Goal: Information Seeking & Learning: Learn about a topic

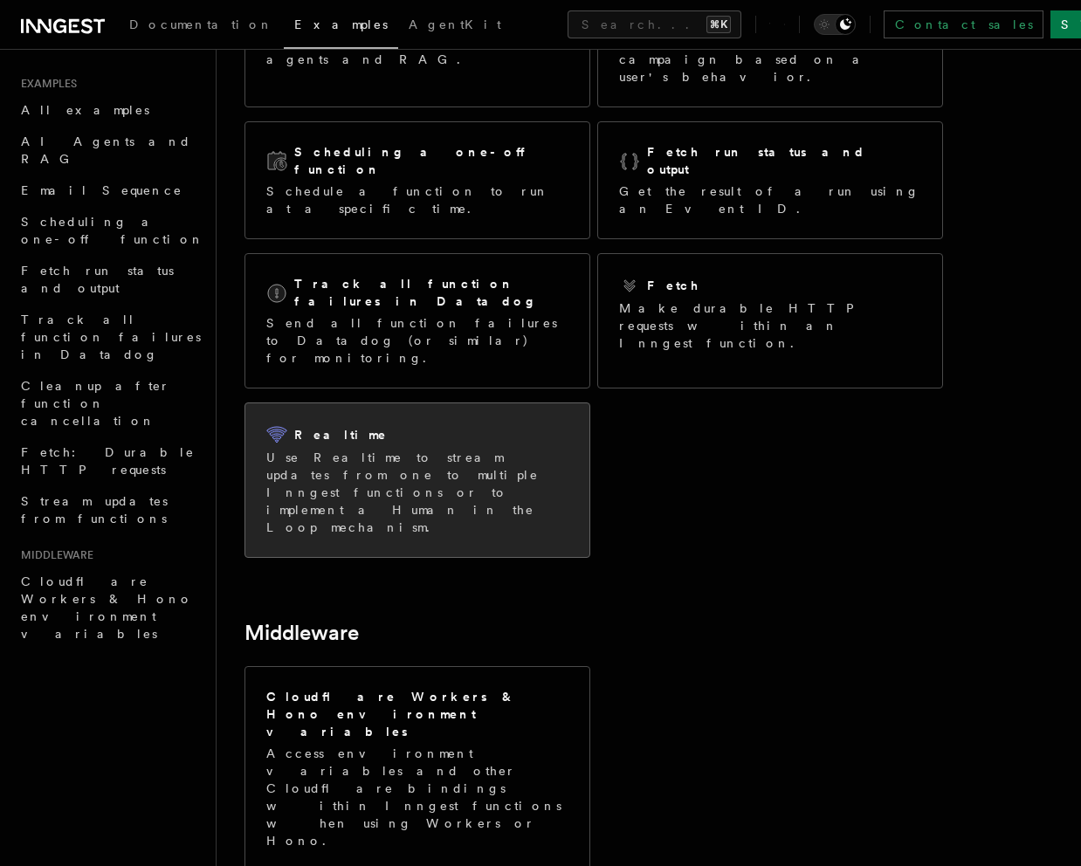
scroll to position [241, 0]
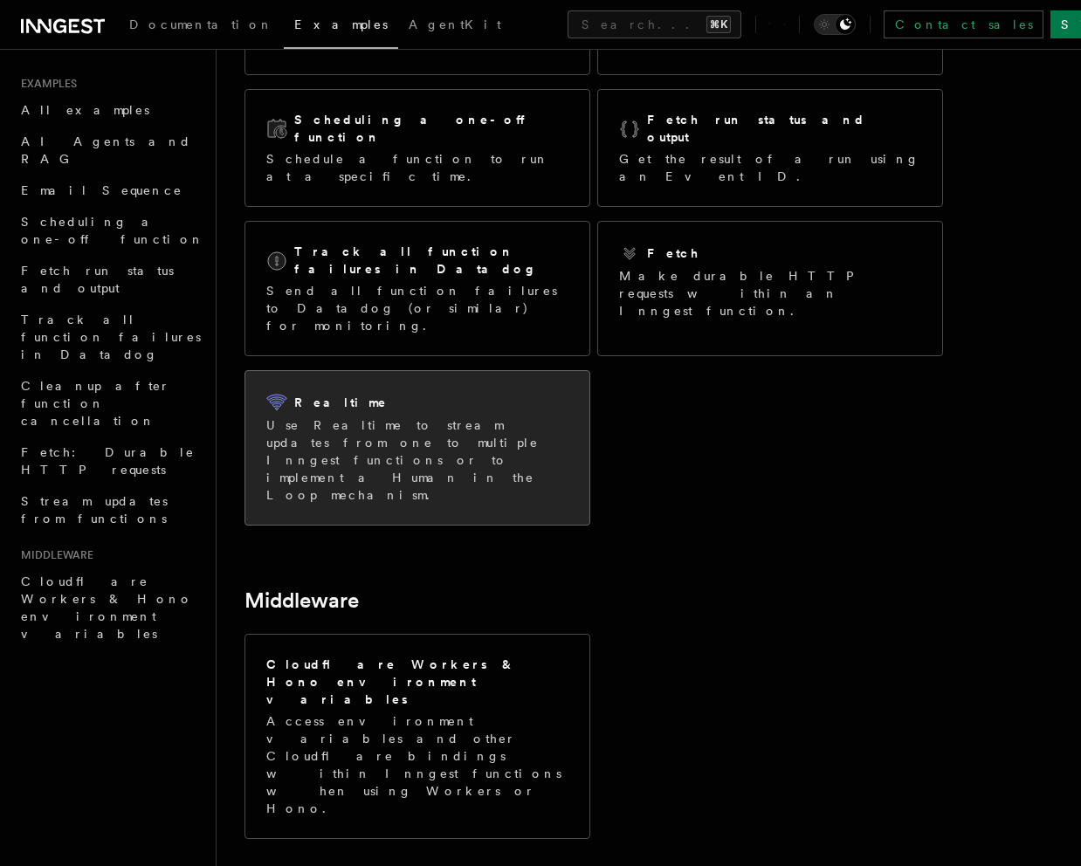
click at [473, 417] on p "Use Realtime to stream updates from one to multiple Inngest functions or to imp…" at bounding box center [417, 460] width 302 height 87
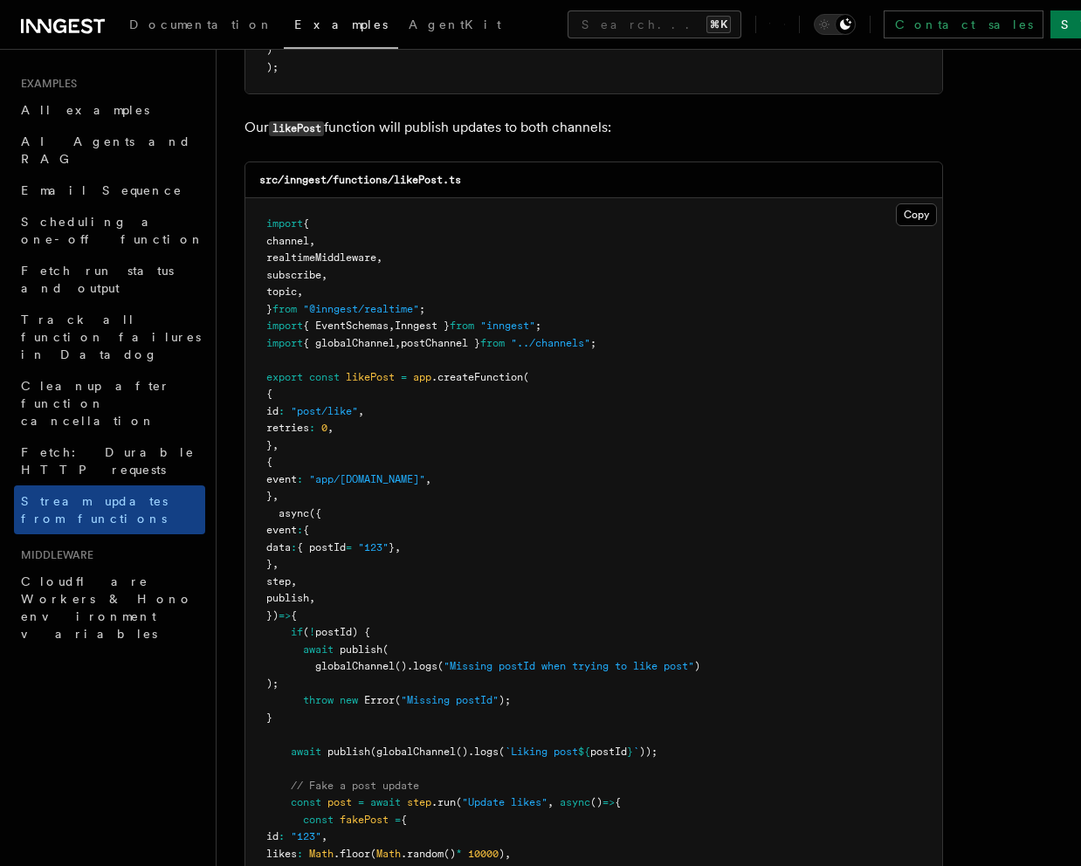
scroll to position [2056, 0]
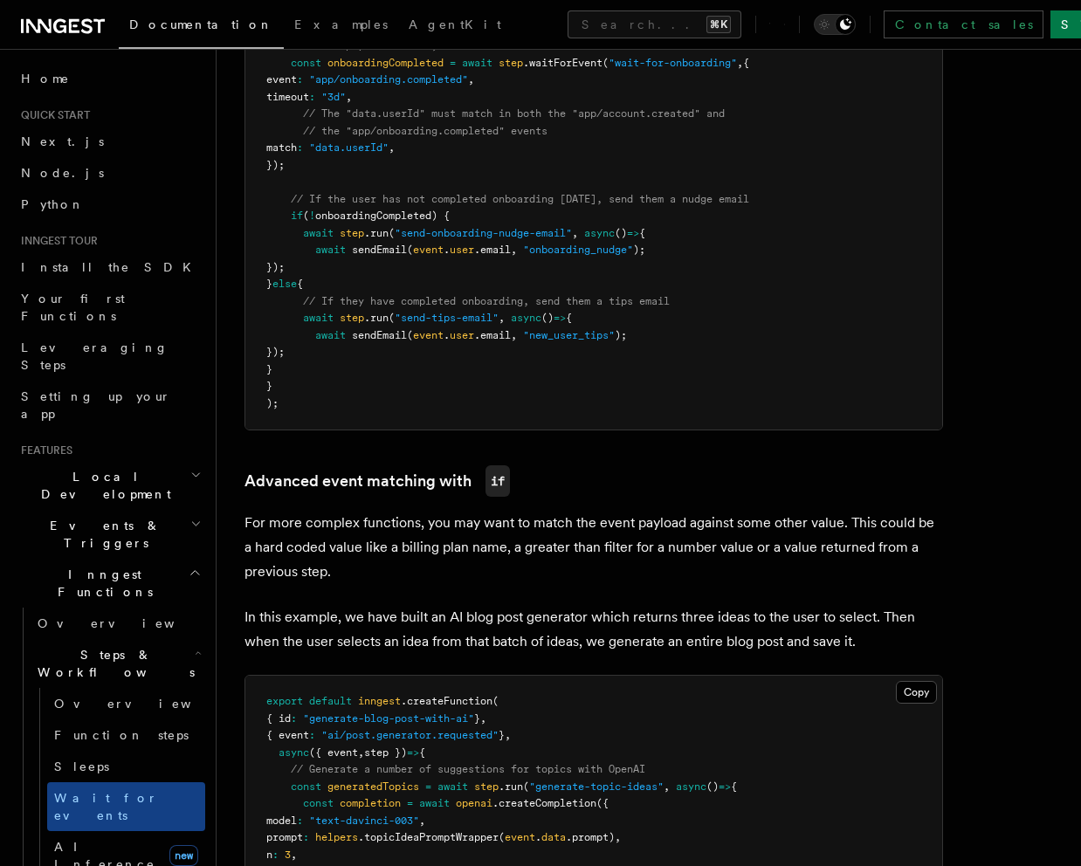
scroll to position [1448, 0]
